Goal: Task Accomplishment & Management: Use online tool/utility

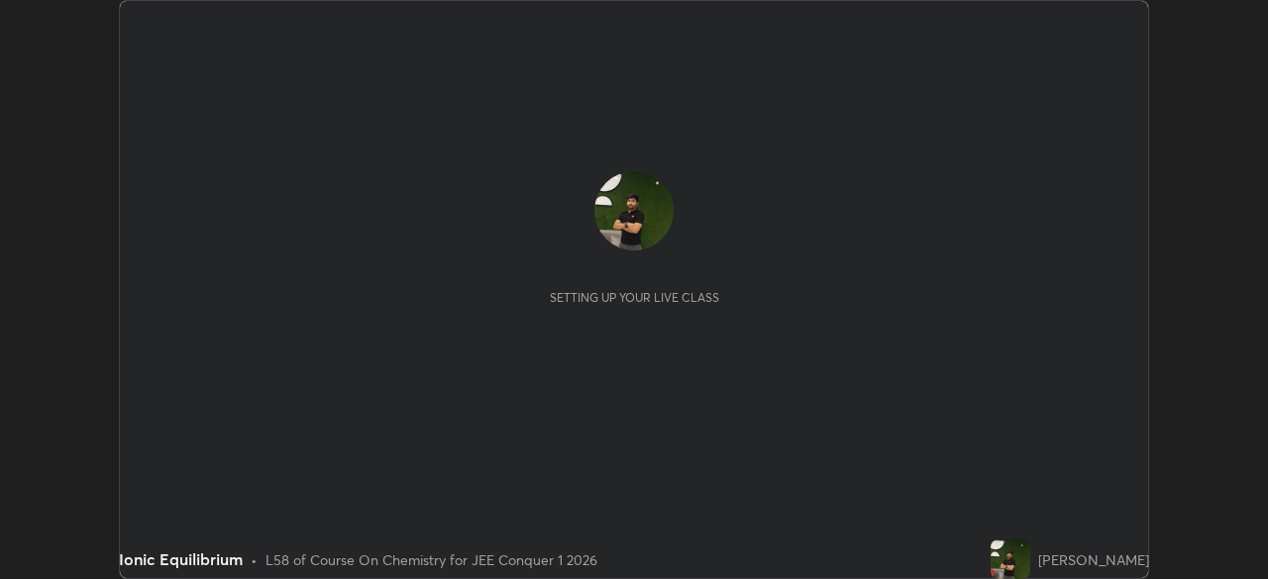
scroll to position [579, 1267]
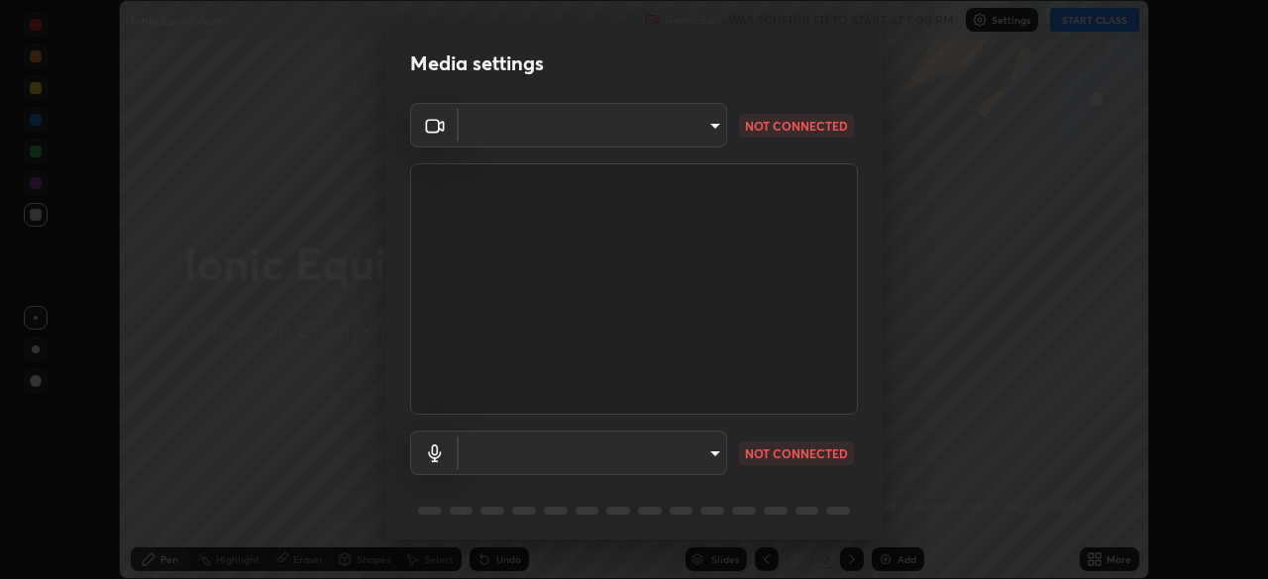
type input "d5d1096bb91751ddbc4e14a102c0e37309a205399cb77019be1f1076424a97fc"
type input "default"
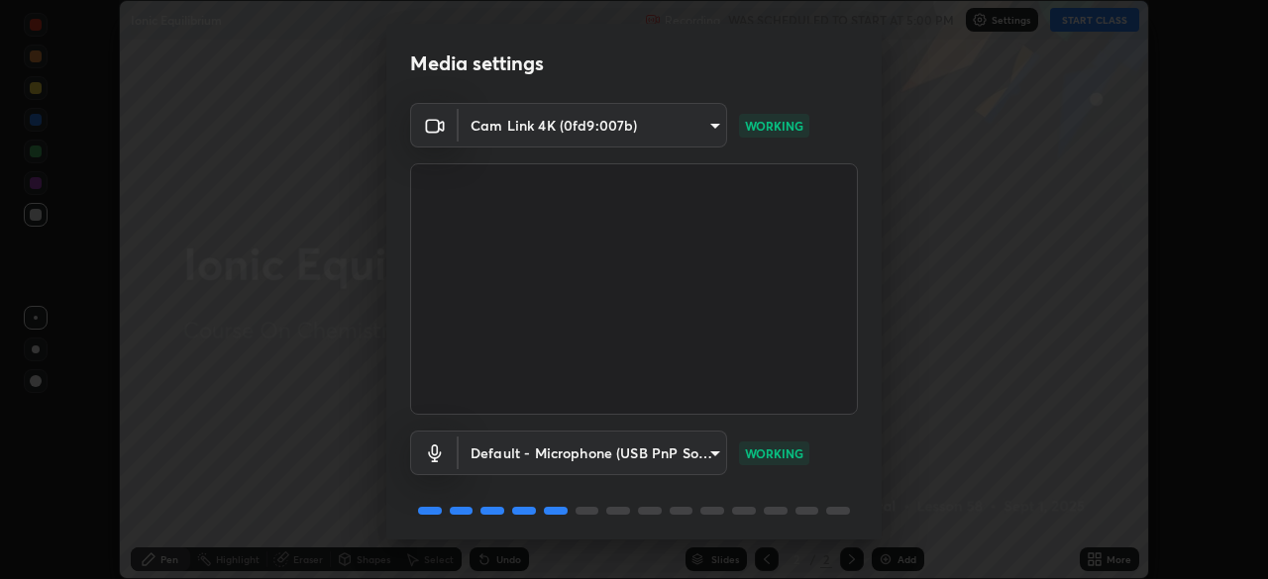
scroll to position [70, 0]
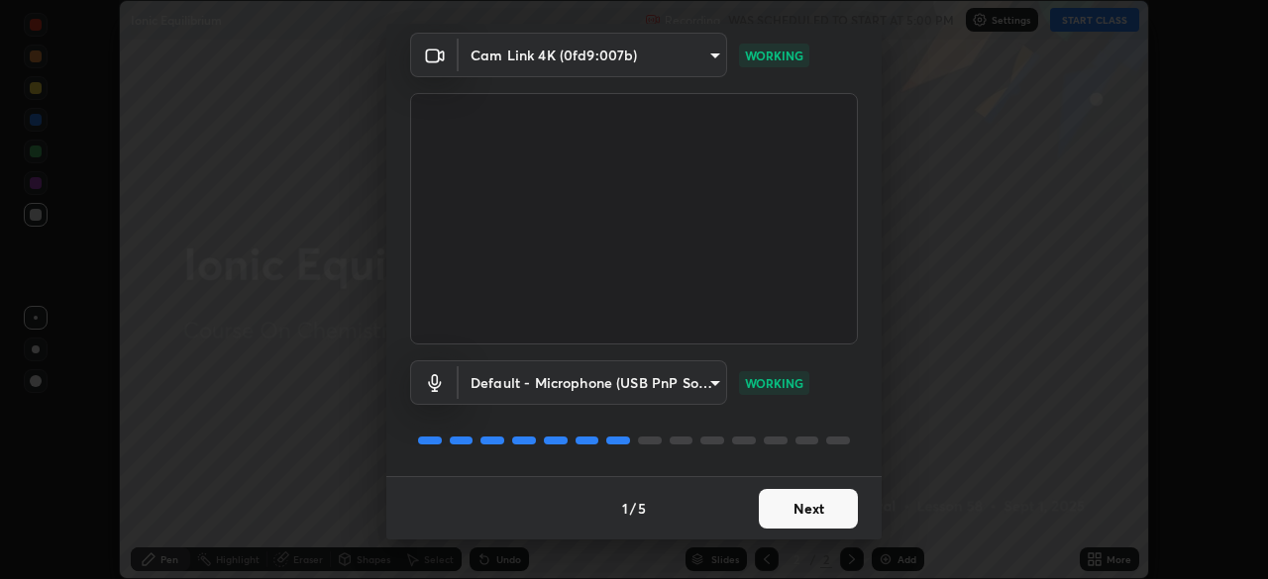
click at [789, 503] on button "Next" at bounding box center [808, 509] width 99 height 40
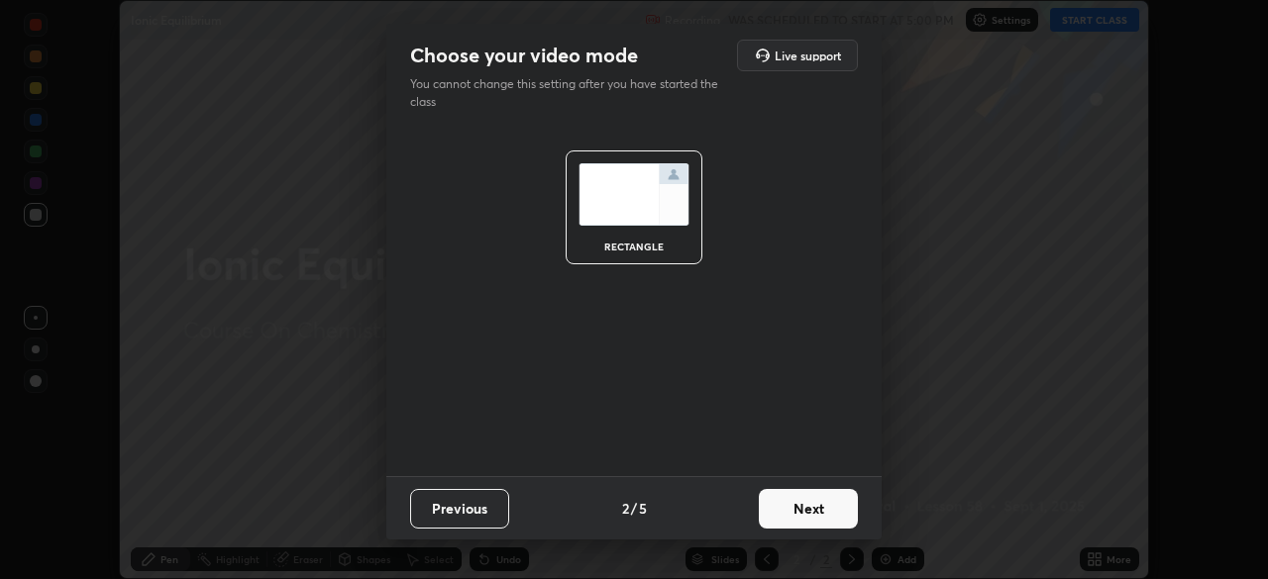
scroll to position [0, 0]
click at [789, 503] on button "Next" at bounding box center [808, 509] width 99 height 40
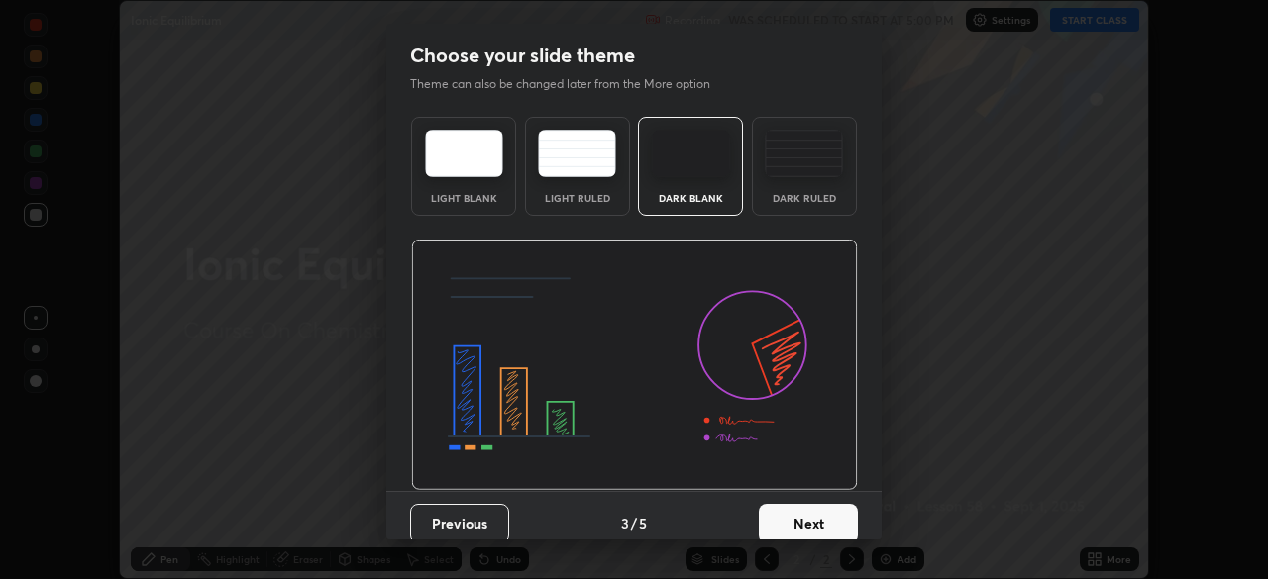
click at [799, 506] on button "Next" at bounding box center [808, 524] width 99 height 40
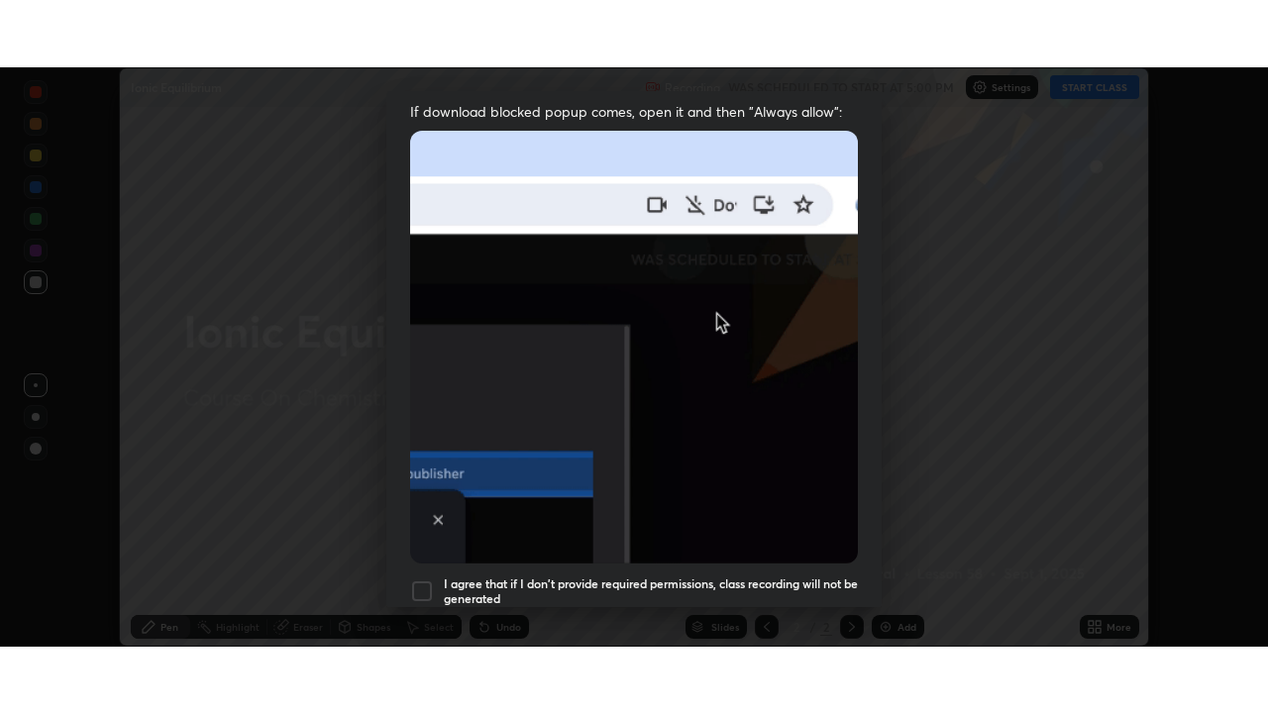
scroll to position [474, 0]
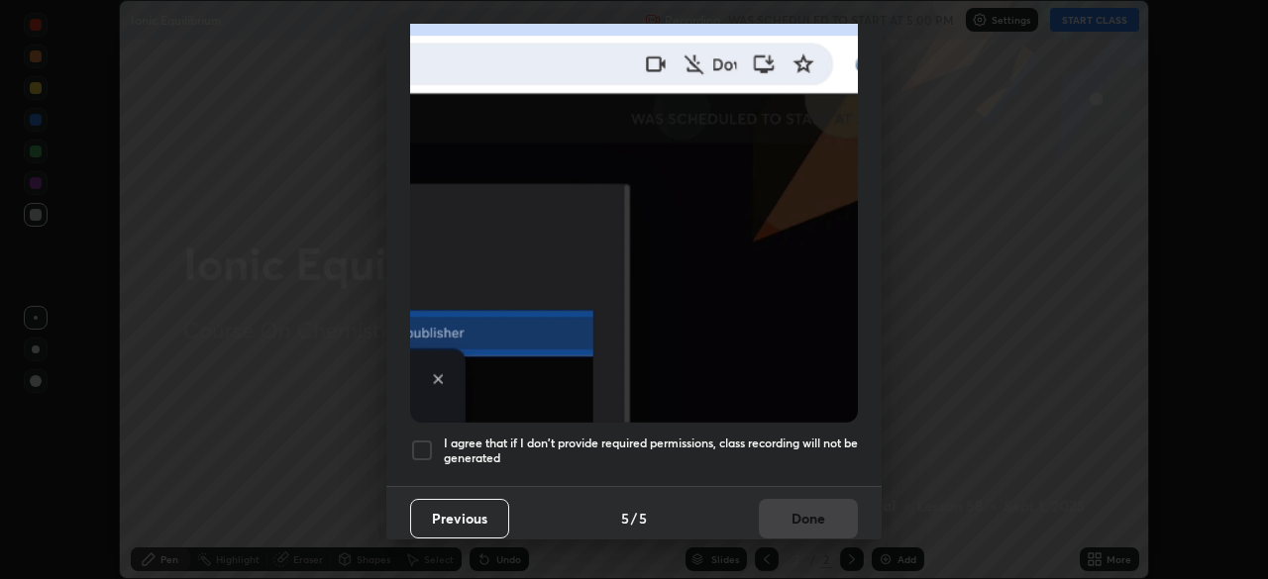
click at [418, 439] on div at bounding box center [422, 451] width 24 height 24
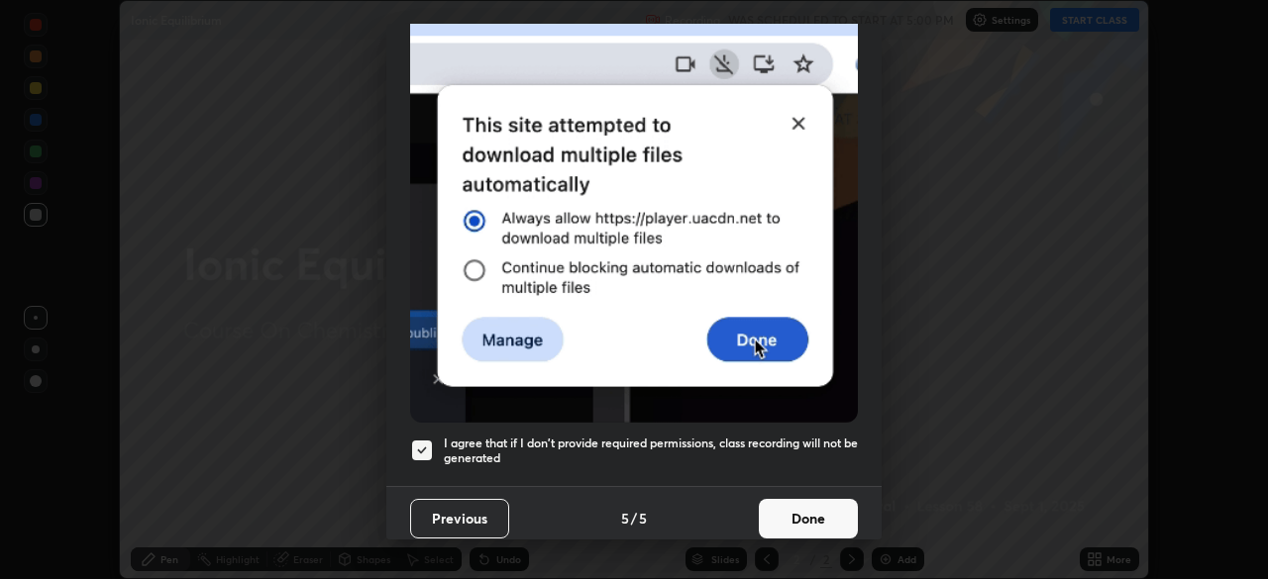
click at [791, 510] on button "Done" at bounding box center [808, 519] width 99 height 40
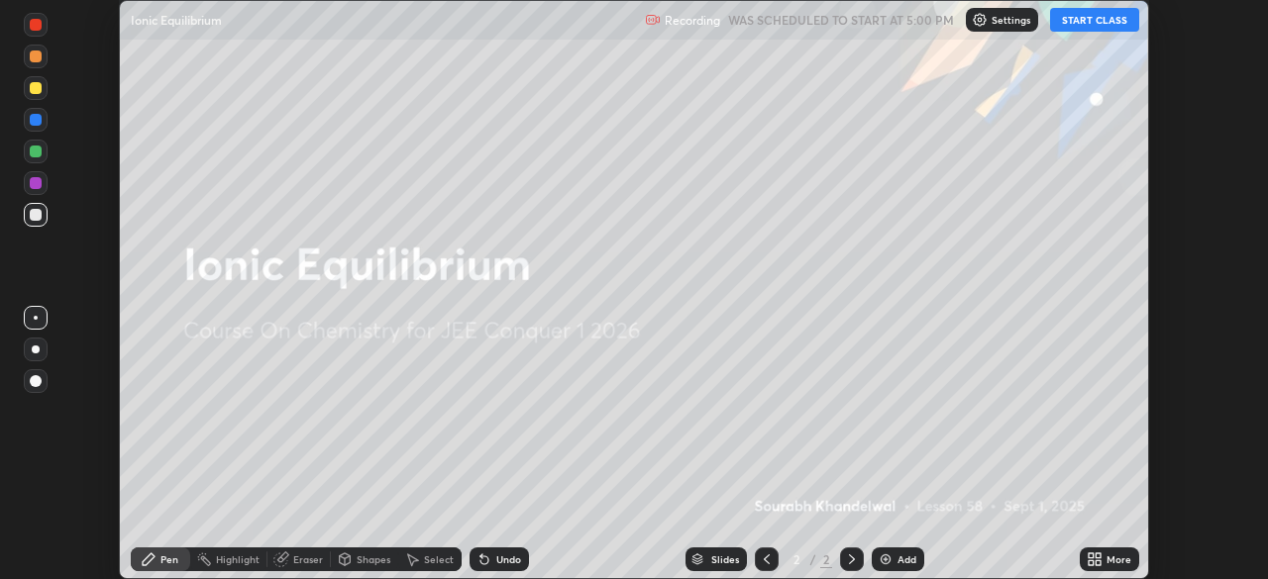
click at [1093, 549] on div "More" at bounding box center [1109, 560] width 59 height 24
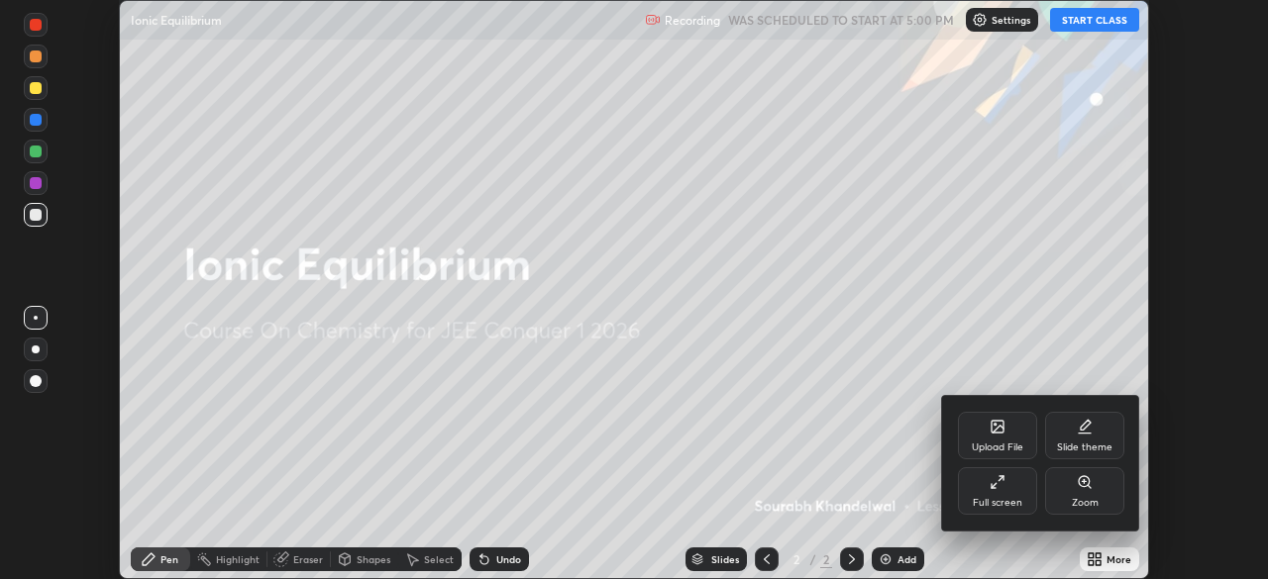
click at [985, 490] on div "Full screen" at bounding box center [997, 492] width 79 height 48
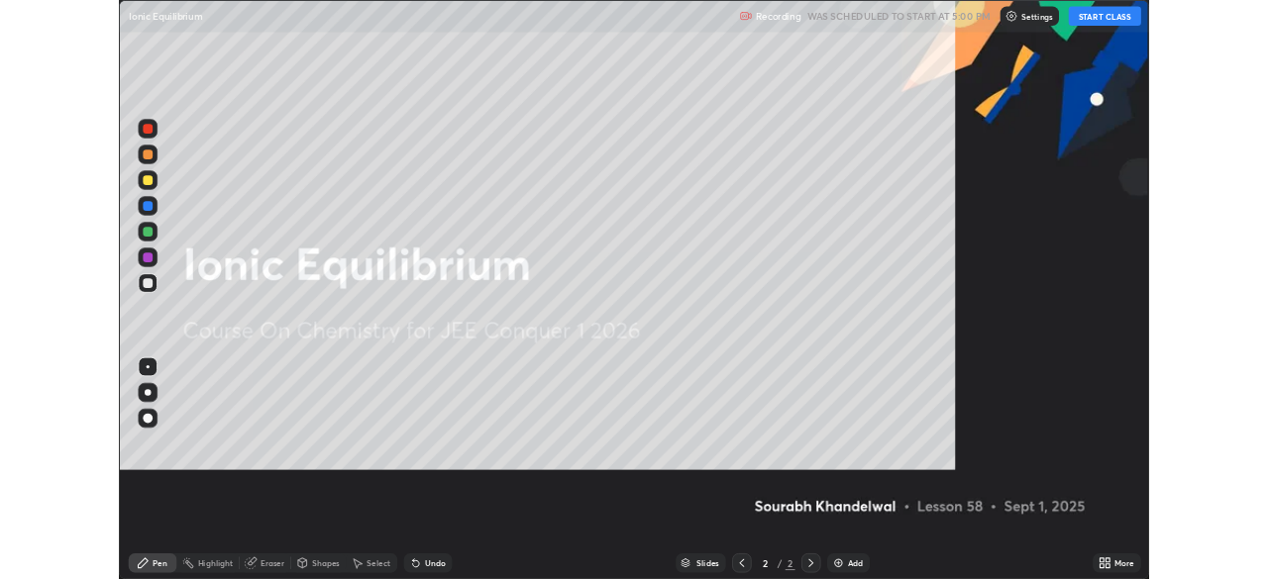
scroll to position [713, 1268]
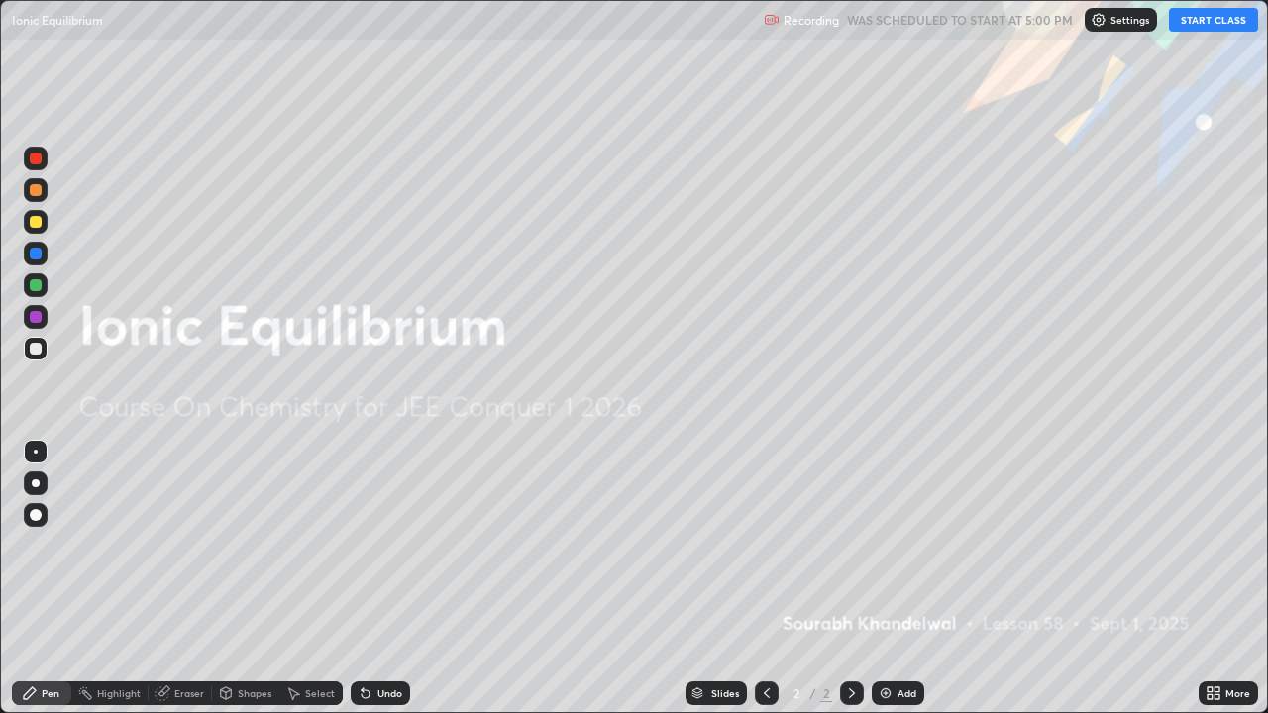
click at [1205, 12] on button "START CLASS" at bounding box center [1213, 20] width 89 height 24
click at [899, 578] on div "Add" at bounding box center [906, 693] width 19 height 10
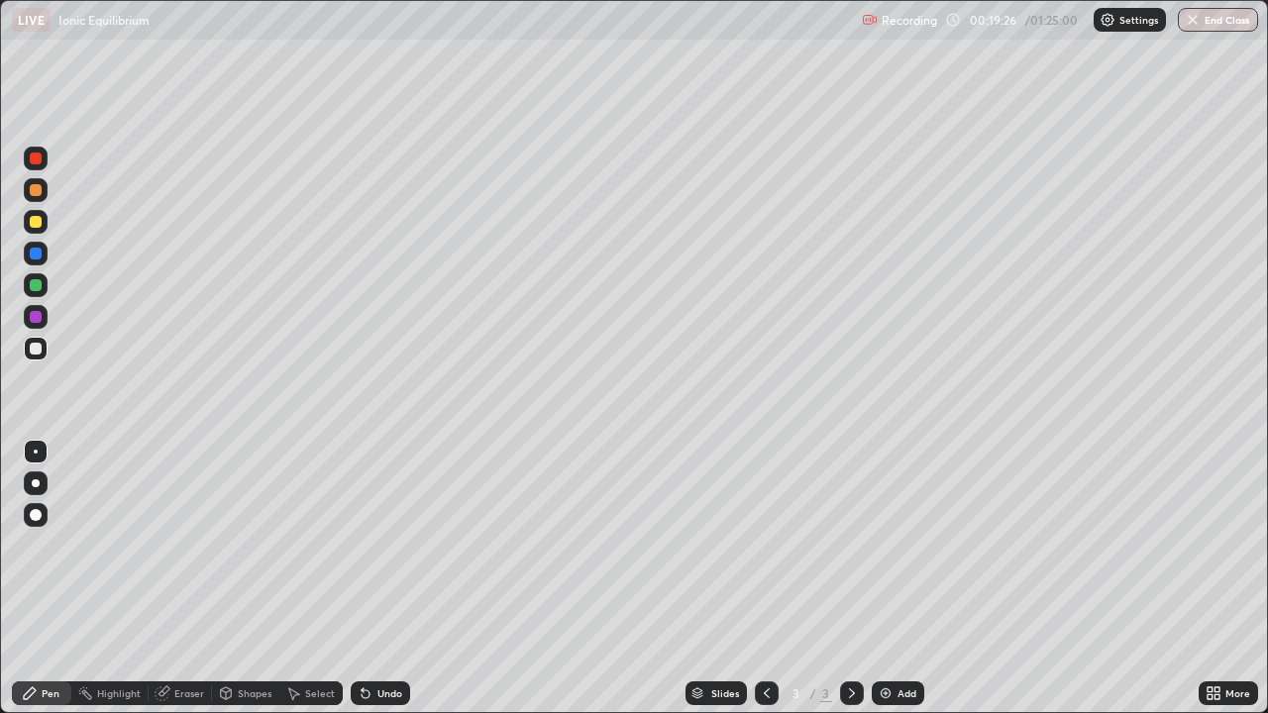
click at [884, 578] on img at bounding box center [886, 693] width 16 height 16
click at [894, 578] on div "Add" at bounding box center [898, 694] width 53 height 24
click at [897, 578] on div "Add" at bounding box center [906, 693] width 19 height 10
click at [362, 578] on icon at bounding box center [363, 689] width 2 height 2
click at [362, 578] on icon at bounding box center [366, 694] width 8 height 8
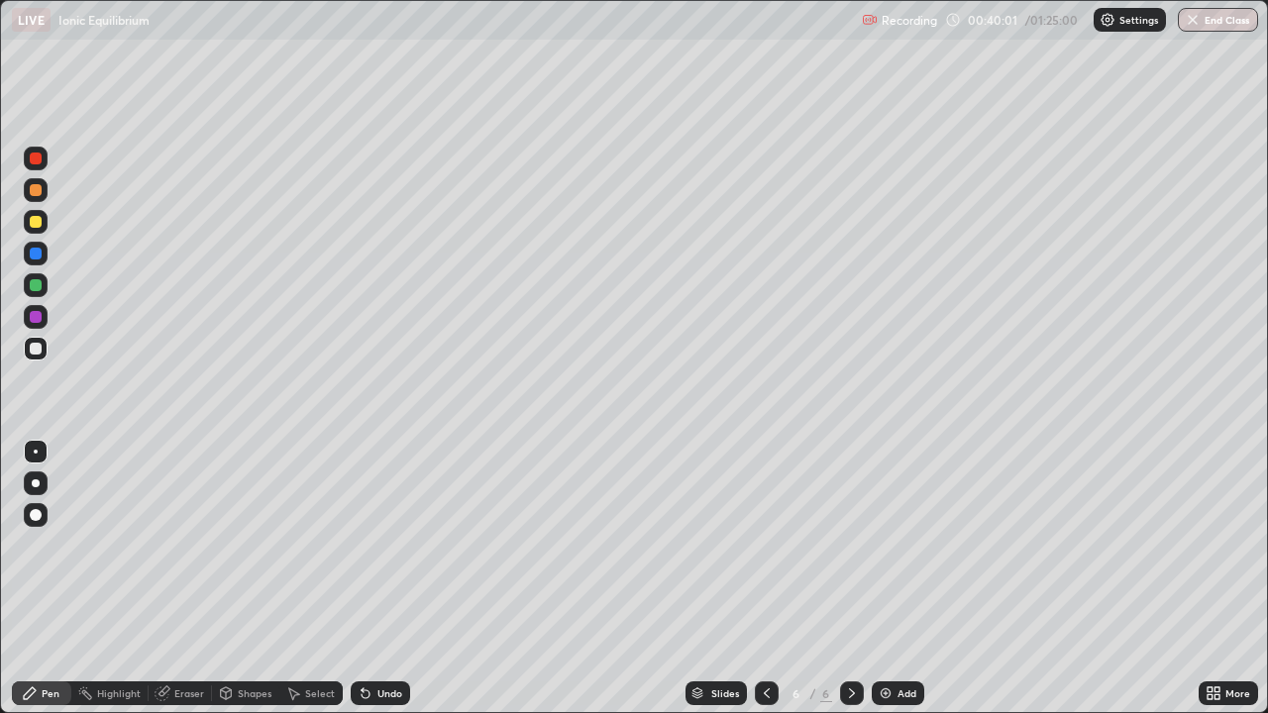
click at [370, 578] on icon at bounding box center [366, 693] width 16 height 16
click at [377, 578] on div "Undo" at bounding box center [389, 693] width 25 height 10
click at [910, 578] on div "Add" at bounding box center [898, 694] width 53 height 24
click at [1056, 578] on div "Slides 7 / 7 Add" at bounding box center [804, 694] width 788 height 40
click at [190, 578] on div "Eraser" at bounding box center [189, 693] width 30 height 10
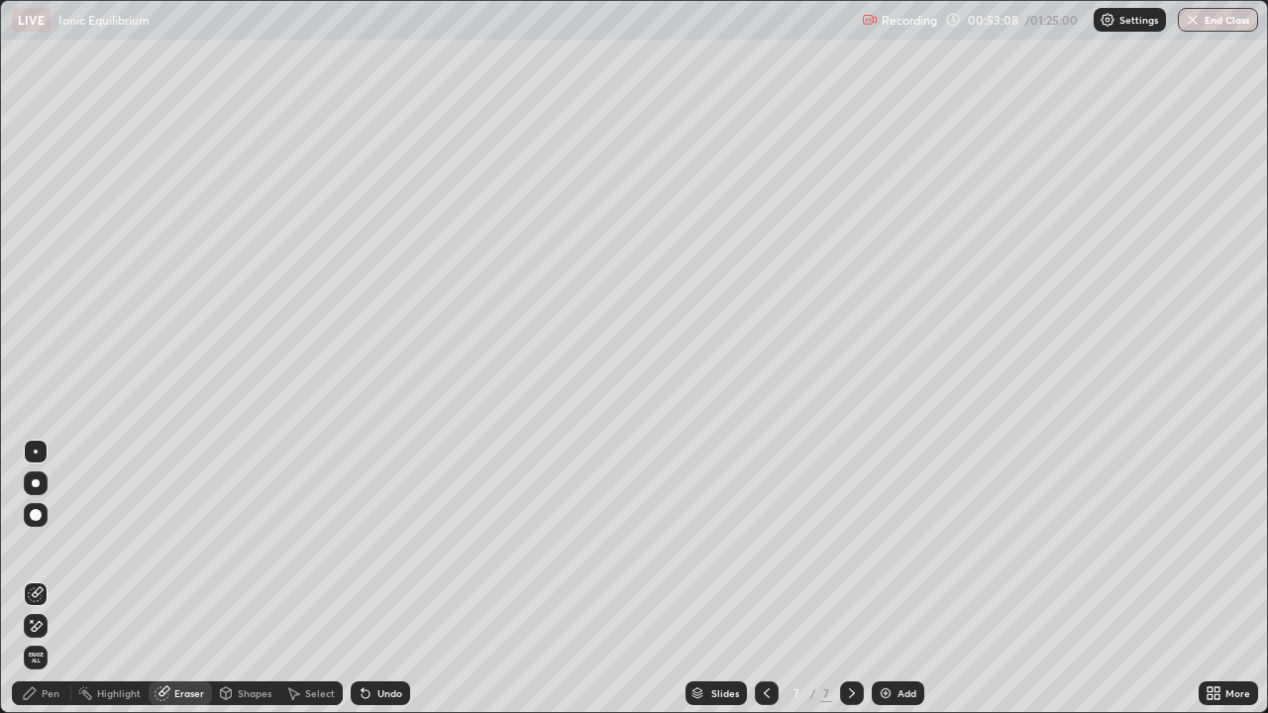
click at [58, 578] on div "Pen" at bounding box center [51, 693] width 18 height 10
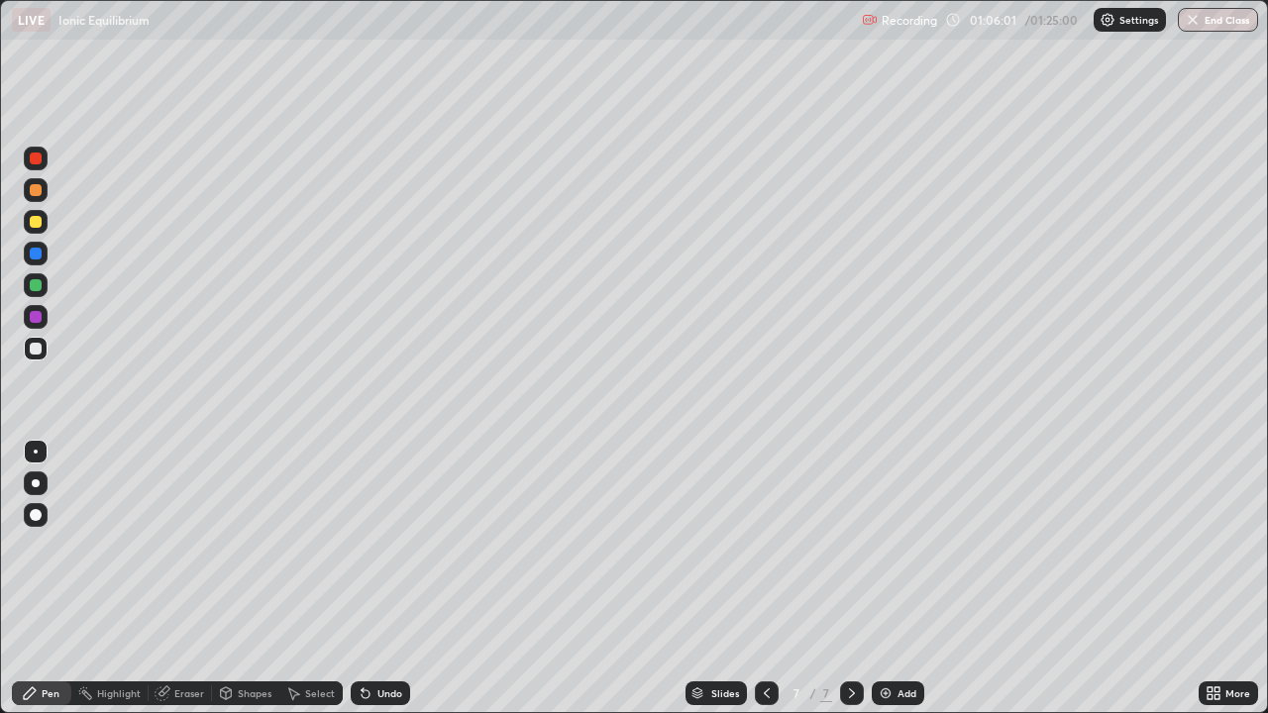
click at [898, 578] on div "Add" at bounding box center [898, 694] width 53 height 24
click at [1206, 28] on button "End Class" at bounding box center [1218, 20] width 80 height 24
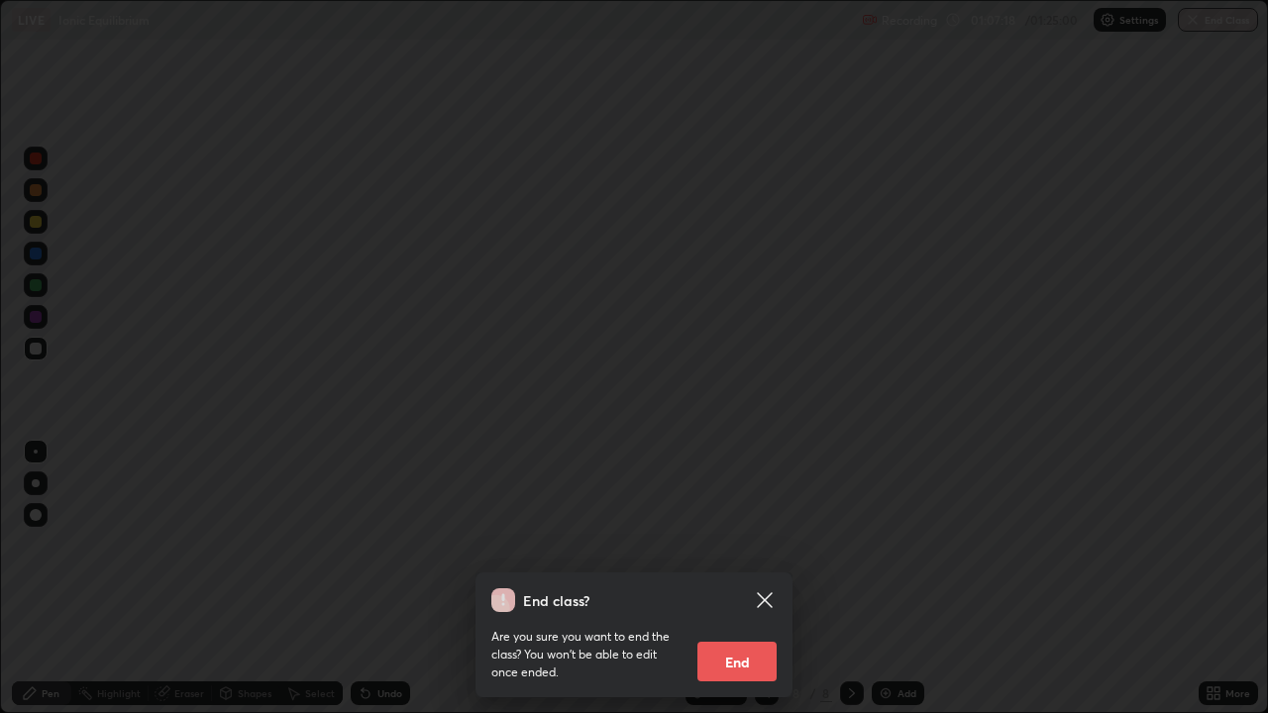
click at [743, 578] on button "End" at bounding box center [736, 662] width 79 height 40
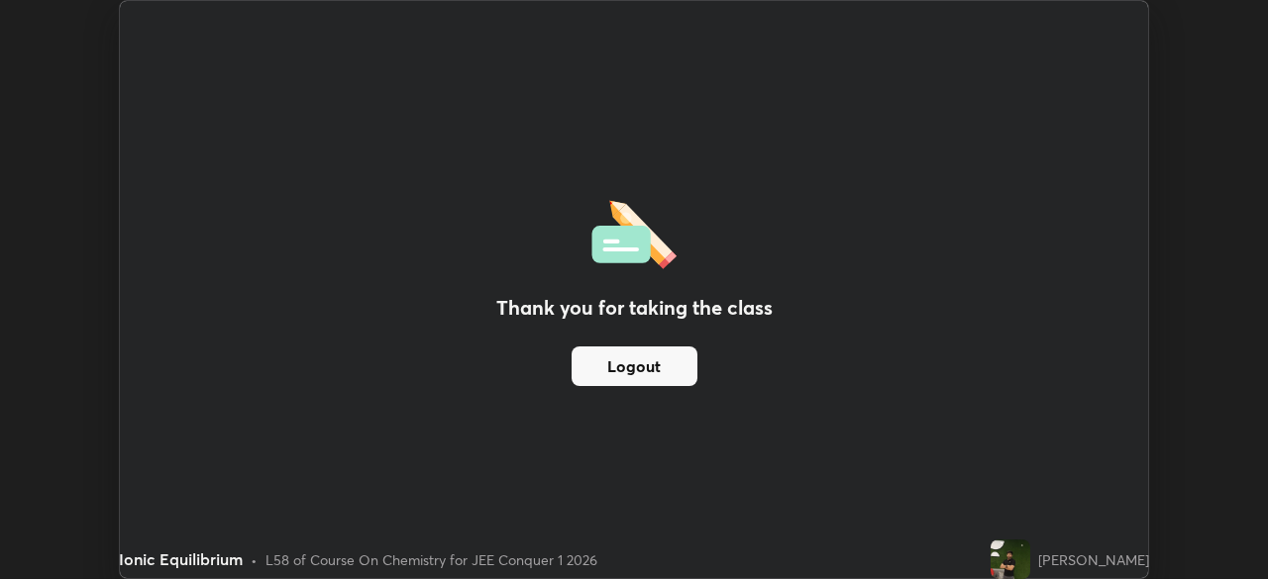
scroll to position [98478, 97789]
